Goal: Navigation & Orientation: Find specific page/section

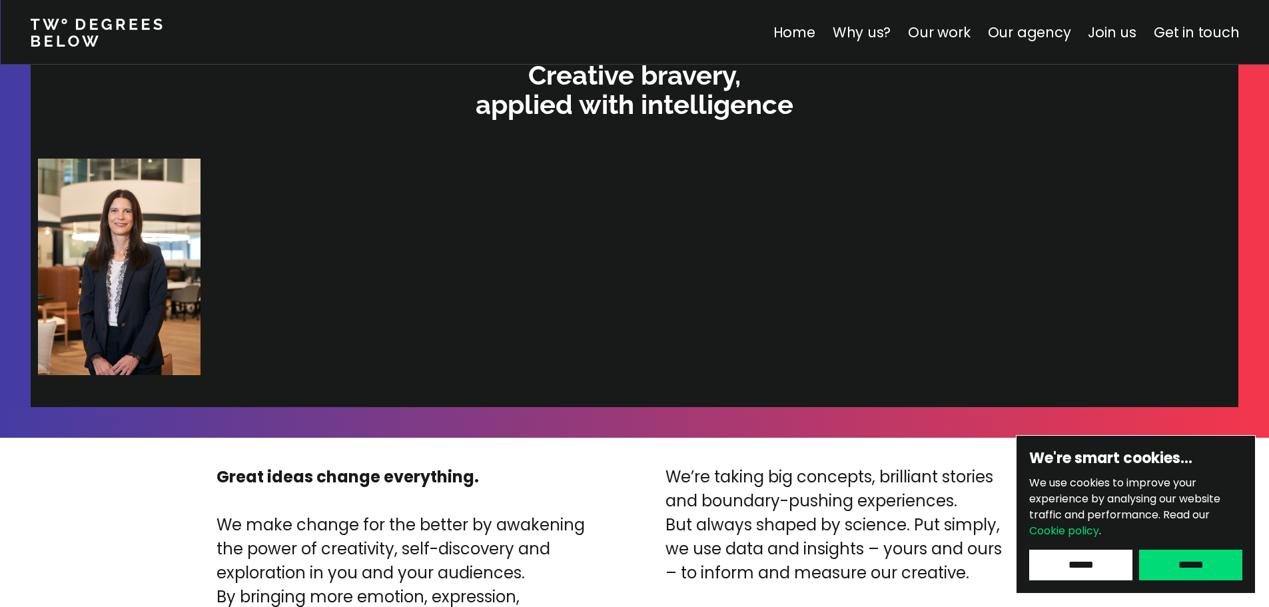
scroll to position [2864, 0]
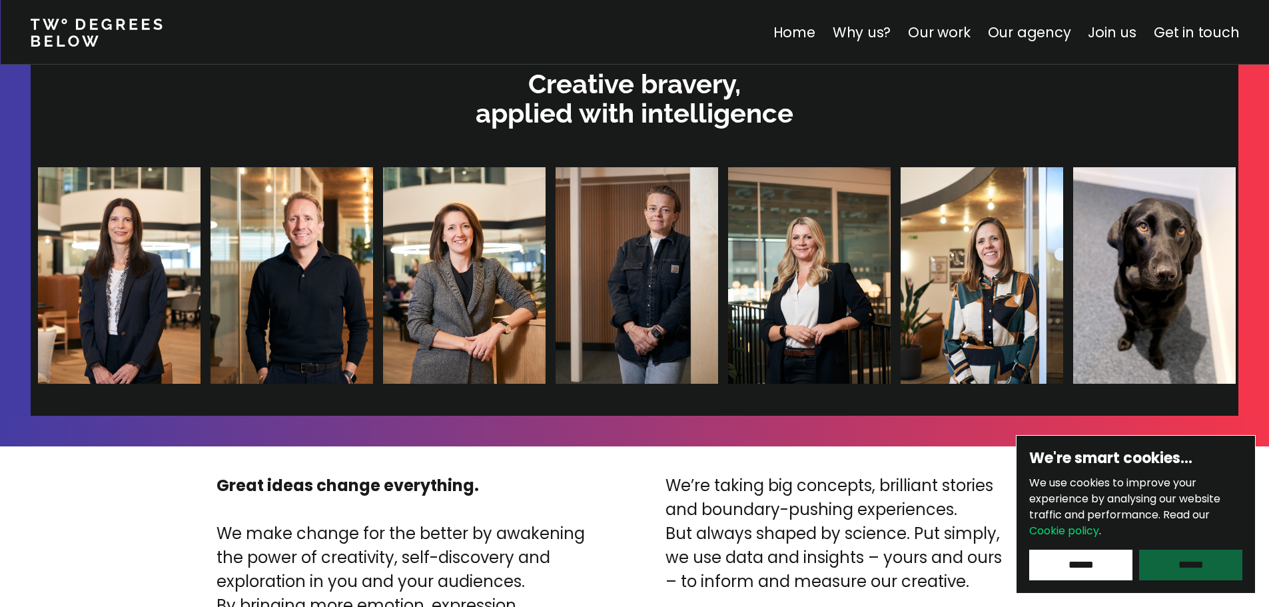
click at [1194, 551] on input "******" at bounding box center [1190, 564] width 103 height 31
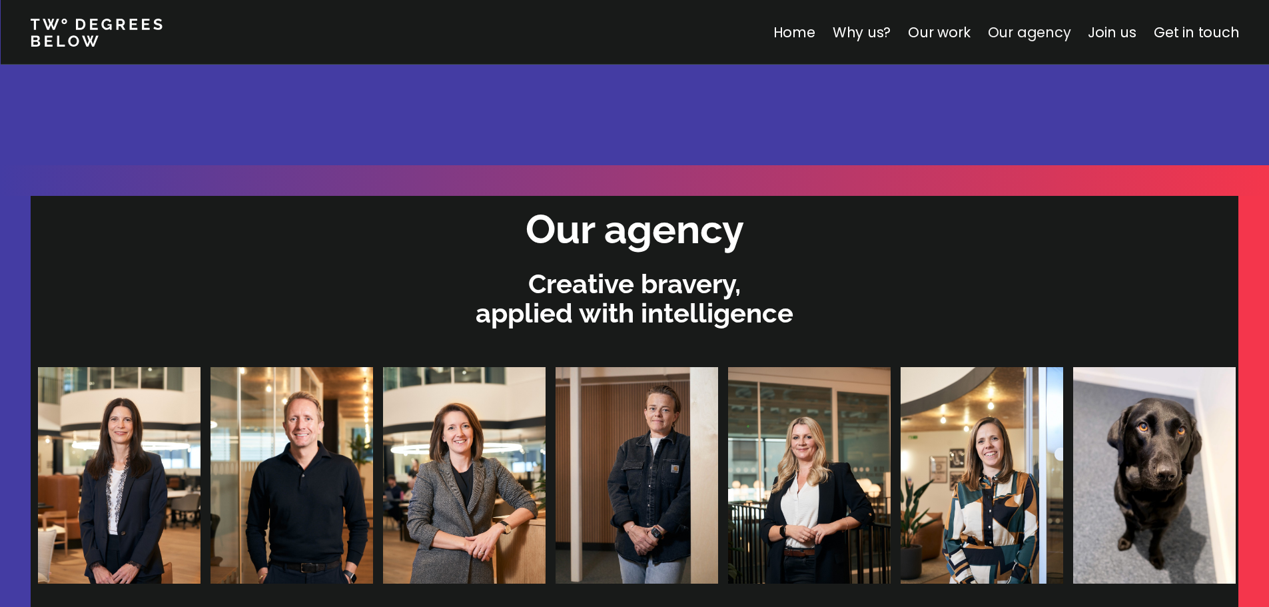
click at [1051, 35] on link "Our agency" at bounding box center [1028, 32] width 83 height 19
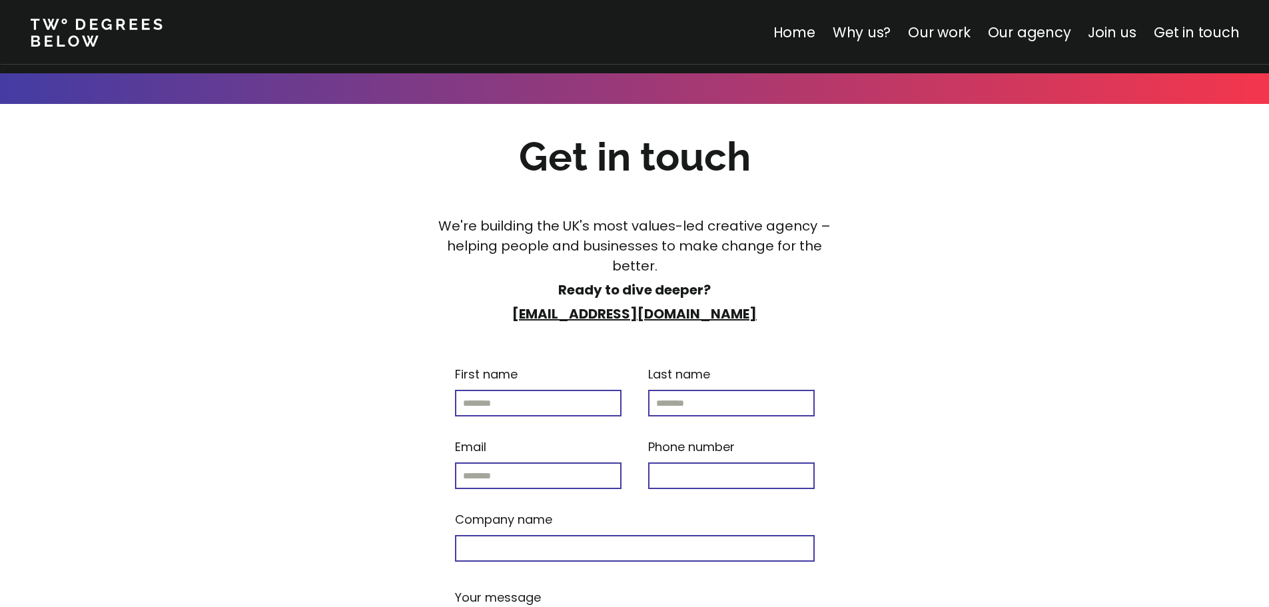
scroll to position [5694, 0]
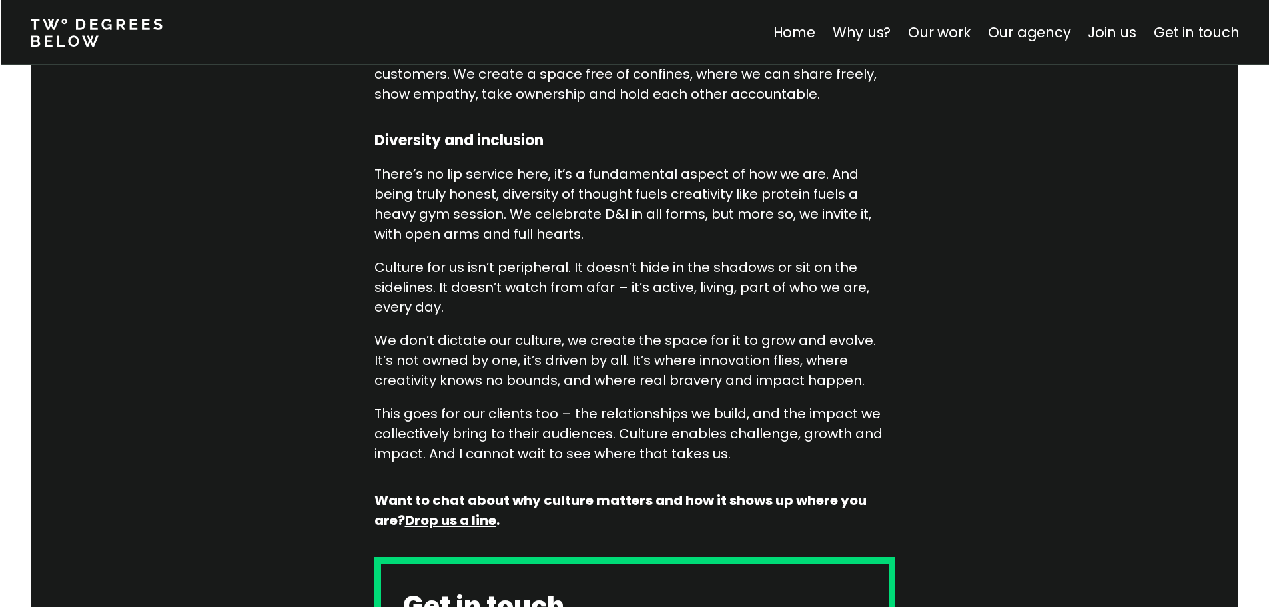
scroll to position [1532, 0]
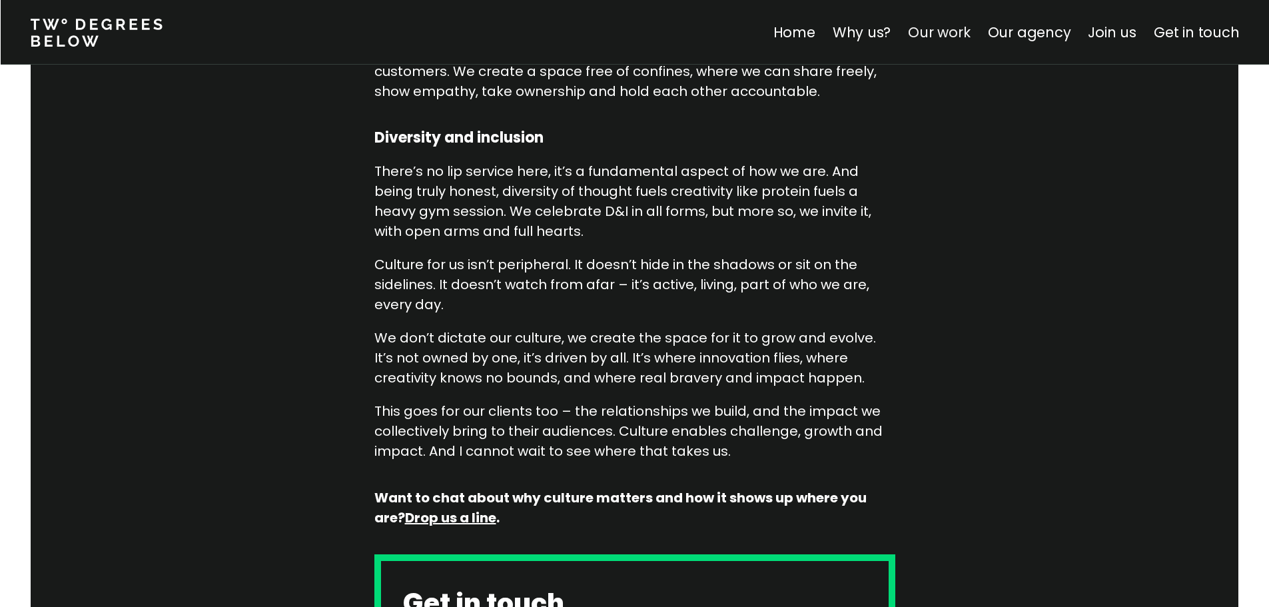
click at [926, 33] on link "Our work" at bounding box center [939, 32] width 62 height 19
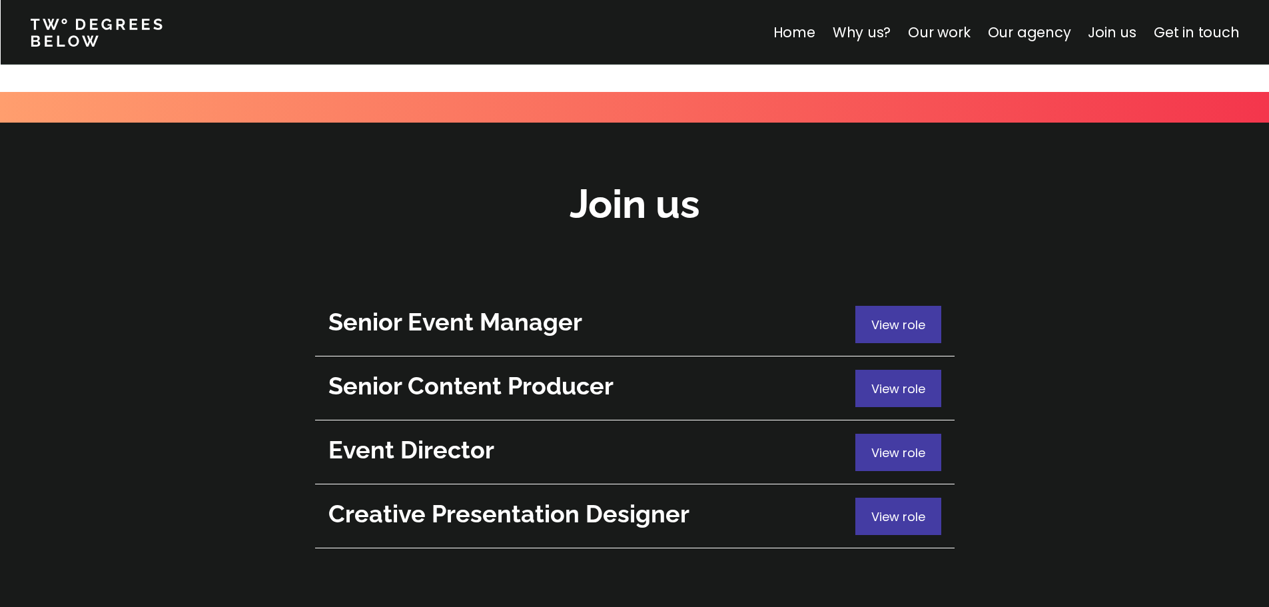
scroll to position [4691, 0]
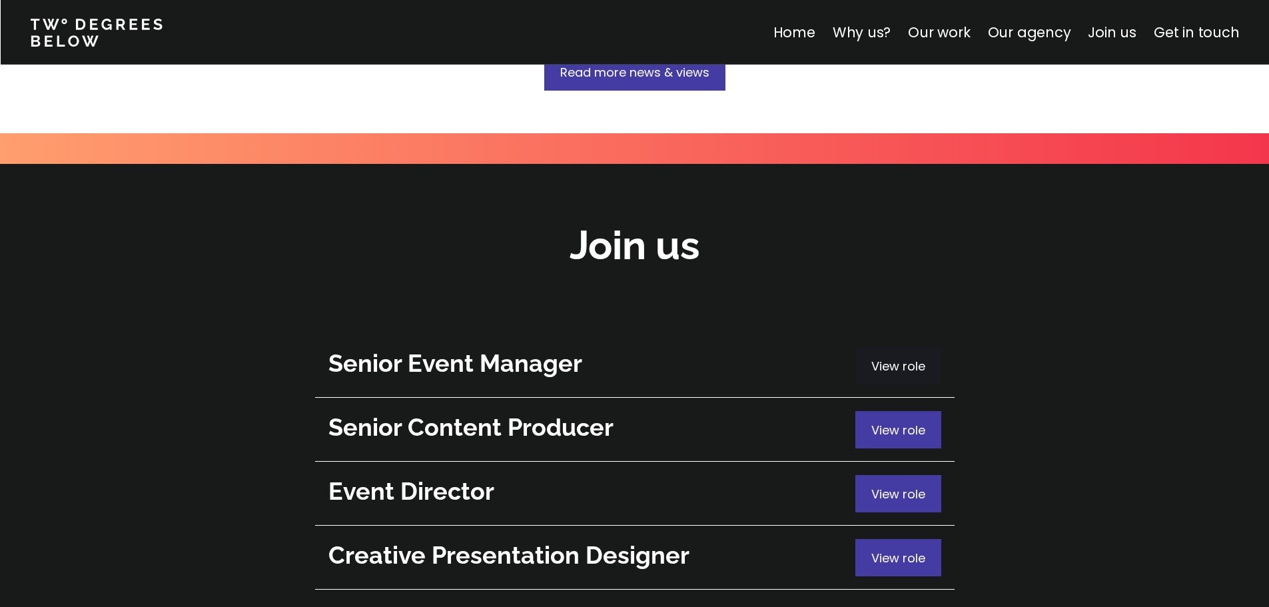
click at [890, 358] on span "View role" at bounding box center [898, 366] width 54 height 17
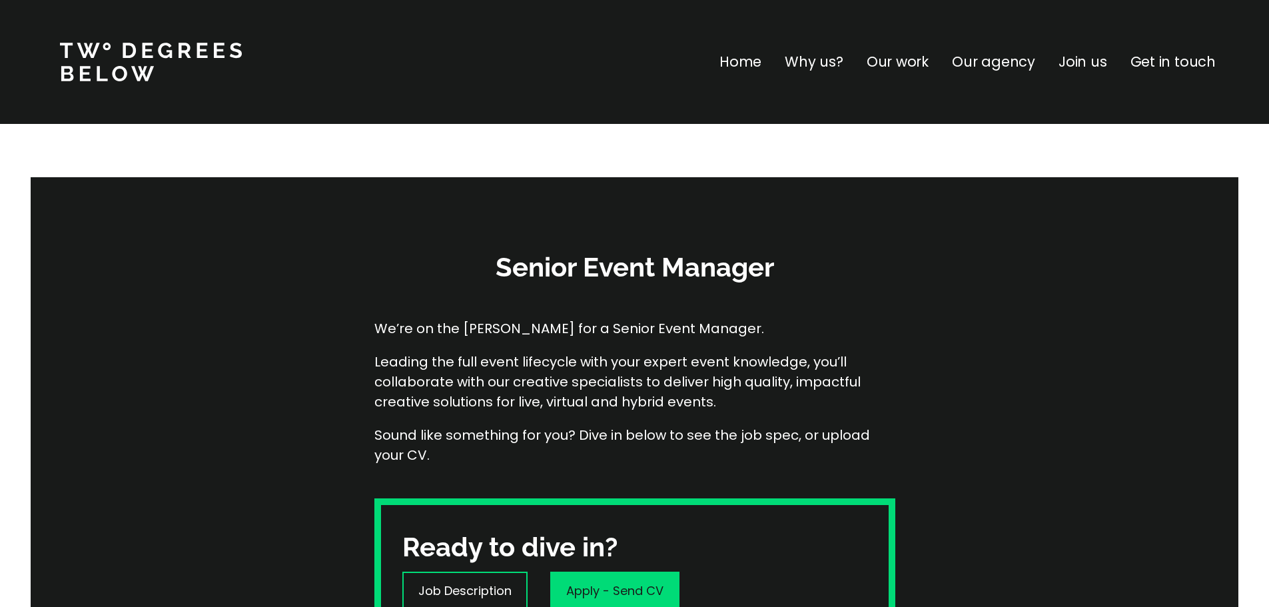
click at [729, 68] on nav "Home Why us? Our work Our agency Join us Get in touch" at bounding box center [634, 62] width 1269 height 124
click at [752, 53] on p "Home" at bounding box center [740, 61] width 42 height 21
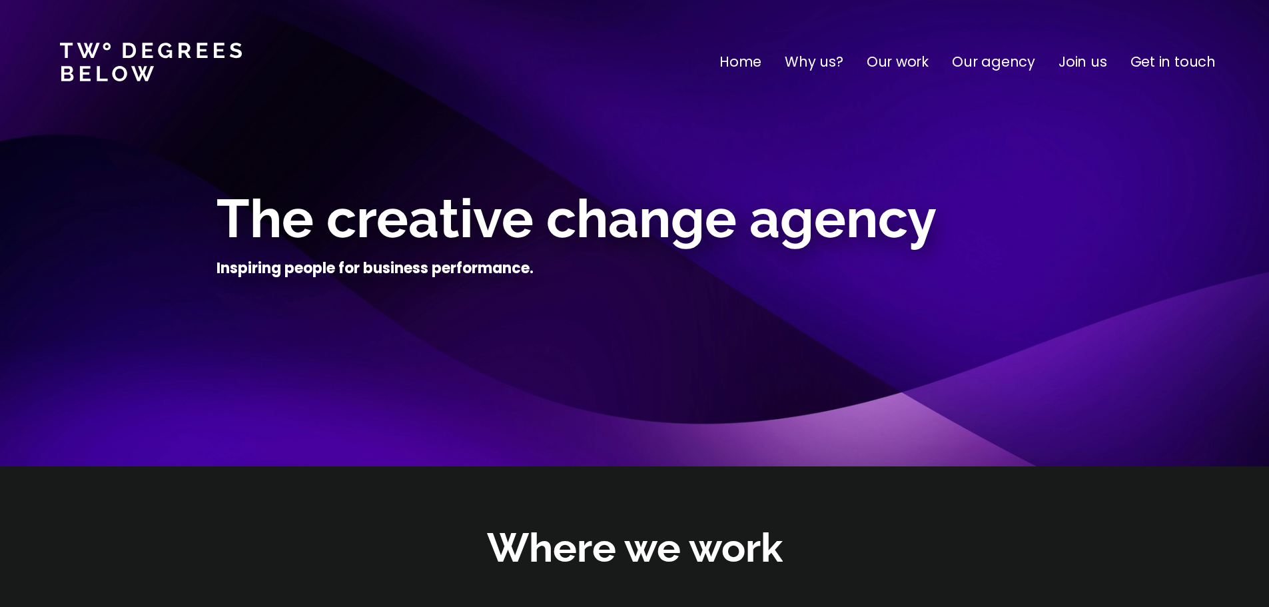
click at [874, 65] on p "Our work" at bounding box center [897, 61] width 62 height 21
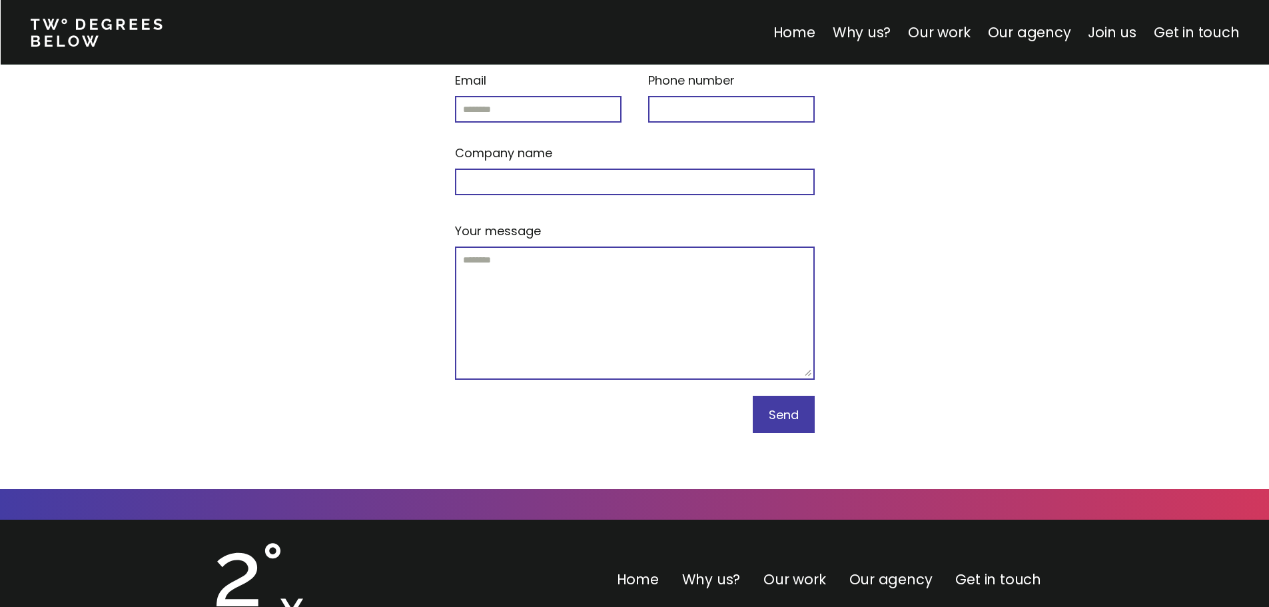
scroll to position [5694, 0]
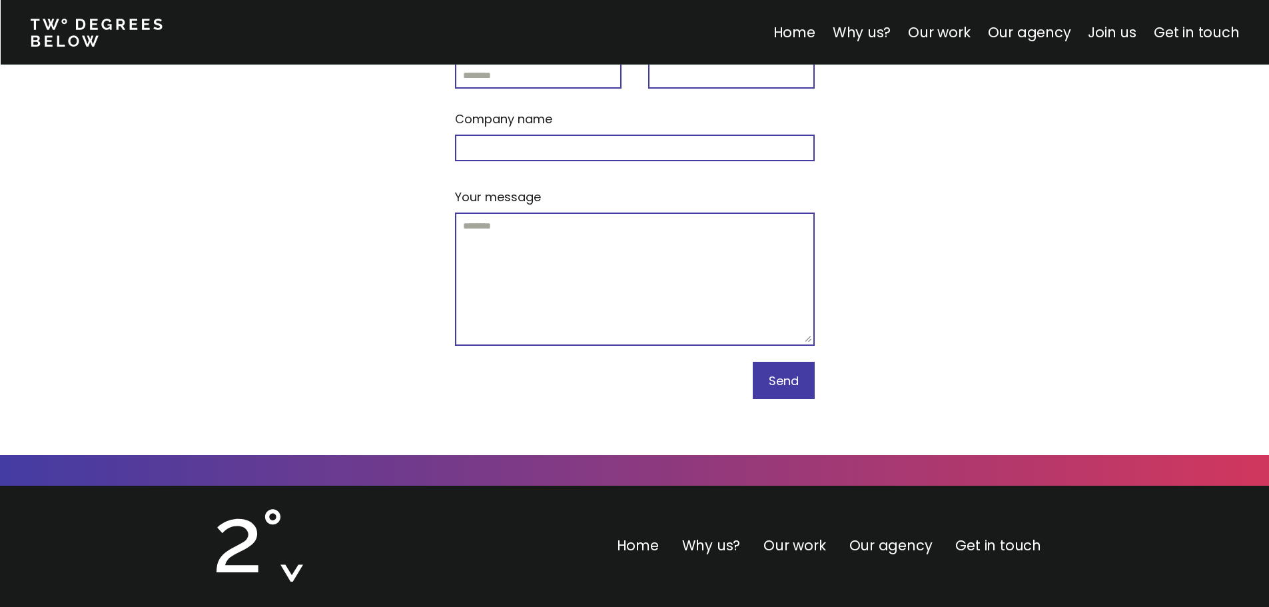
click at [1084, 39] on div "Home Why us? Our work Our agency Join us Get in touch" at bounding box center [1016, 32] width 486 height 21
click at [1044, 38] on link "Our agency" at bounding box center [1028, 32] width 83 height 19
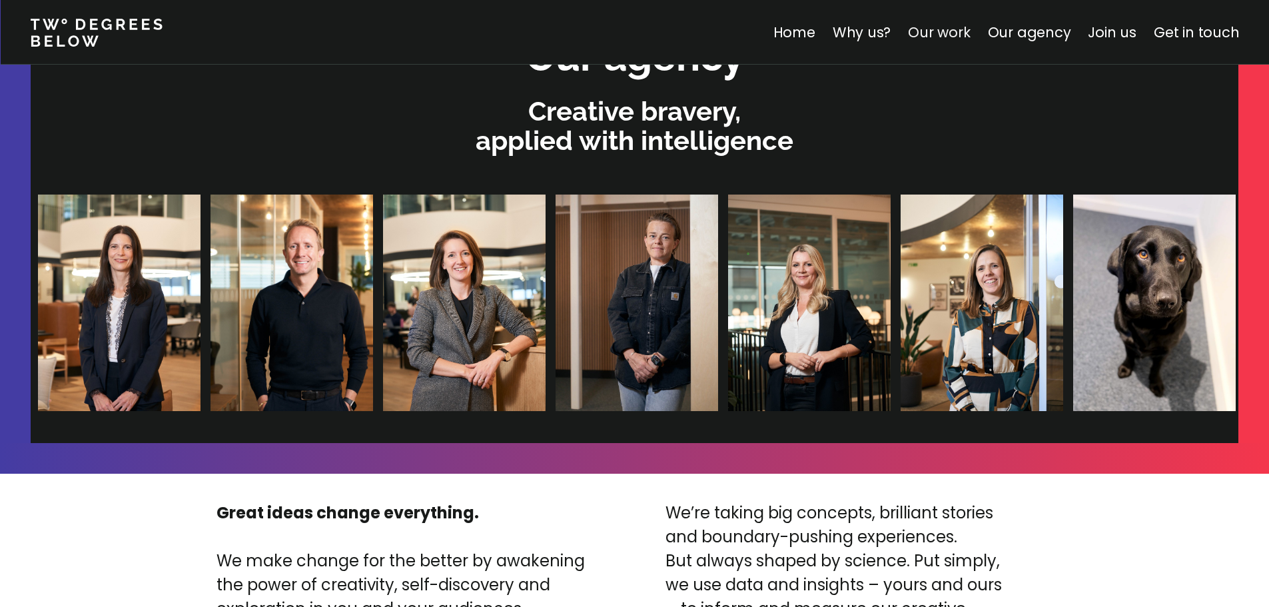
click at [946, 37] on link "Our work" at bounding box center [939, 32] width 62 height 19
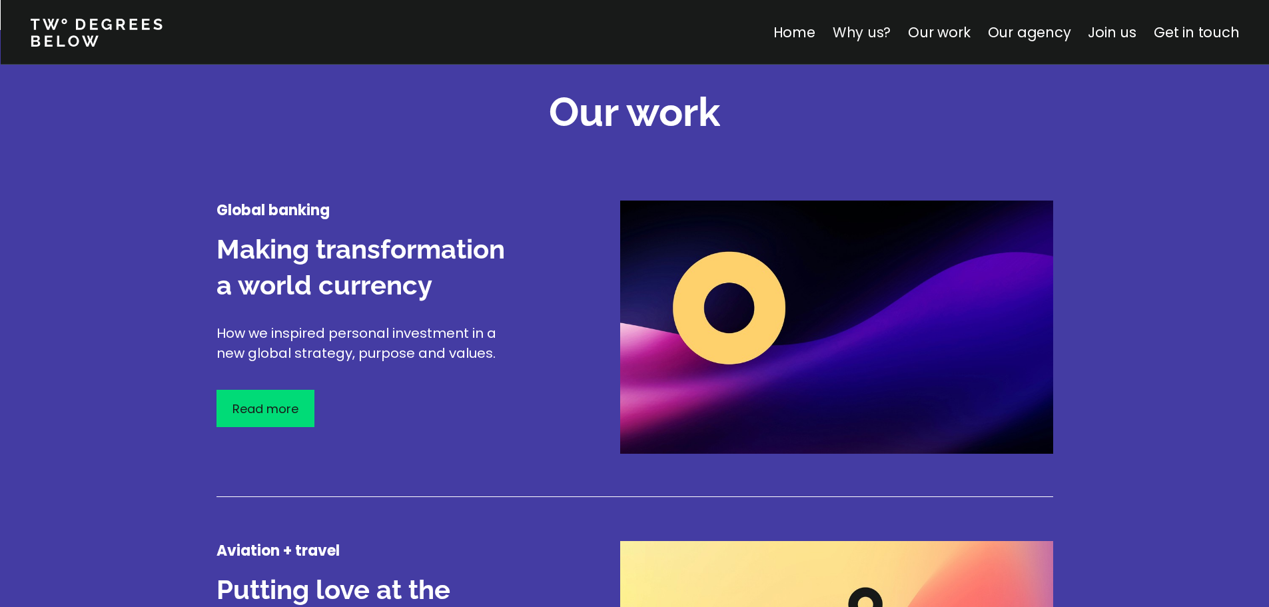
scroll to position [1560, 0]
click at [288, 403] on p "Read more" at bounding box center [265, 409] width 66 height 18
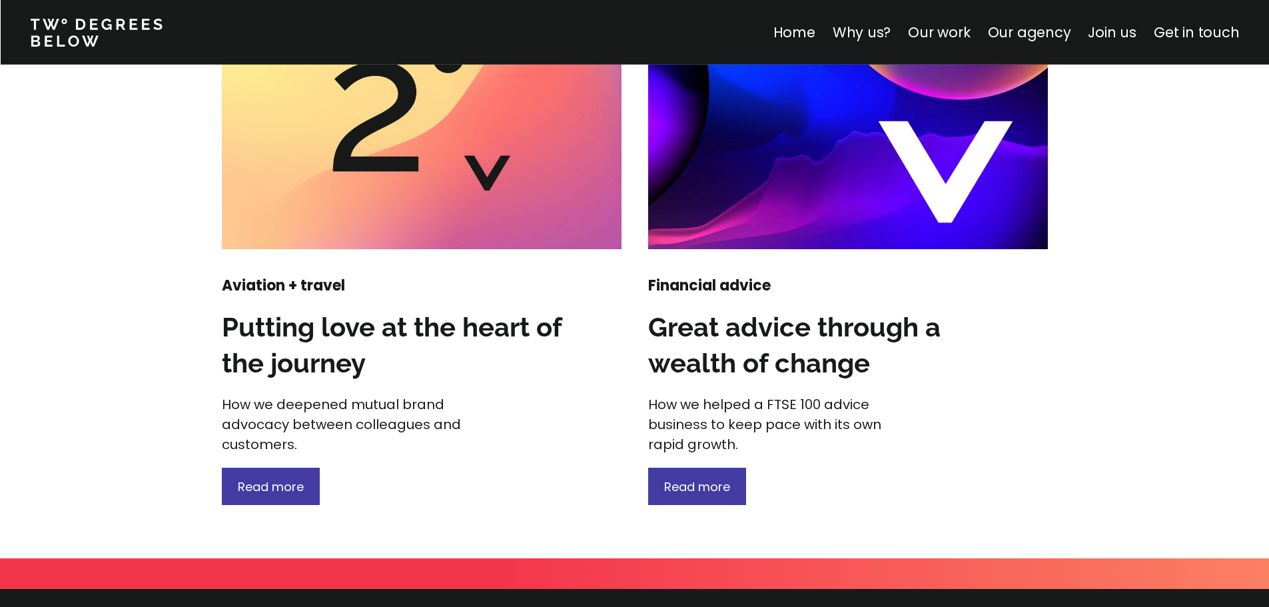
scroll to position [1732, 0]
